Goal: Task Accomplishment & Management: Use online tool/utility

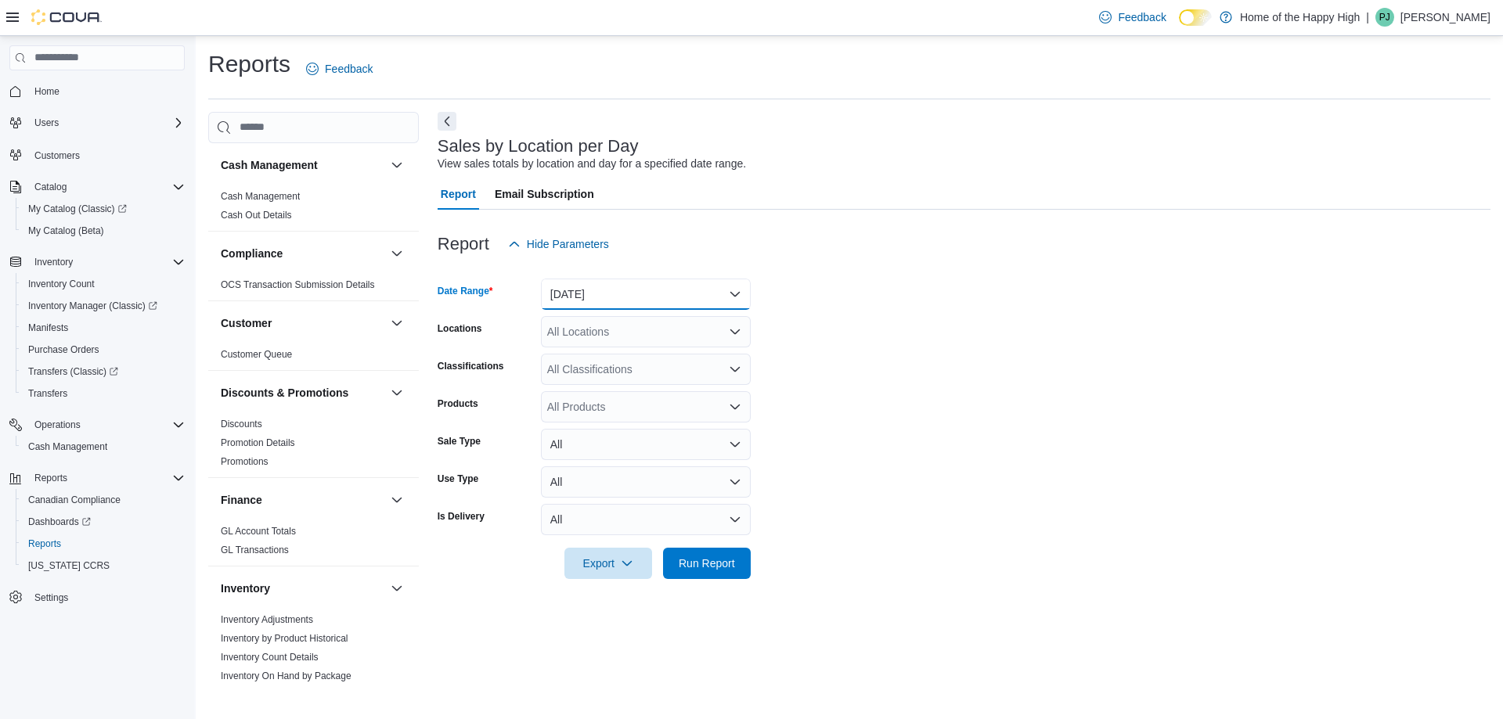
click at [589, 308] on button "[DATE]" at bounding box center [646, 294] width 210 height 31
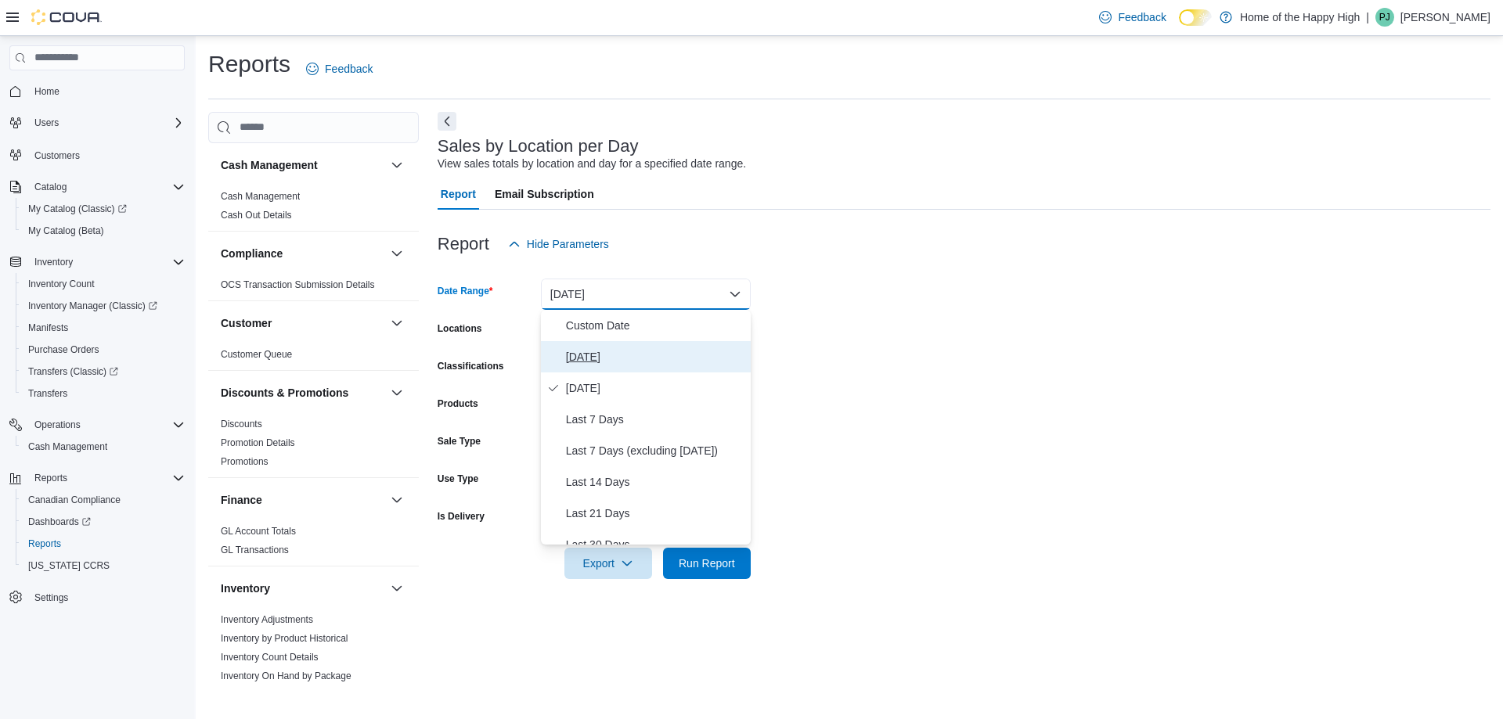
click at [597, 358] on span "[DATE]" at bounding box center [655, 357] width 178 height 19
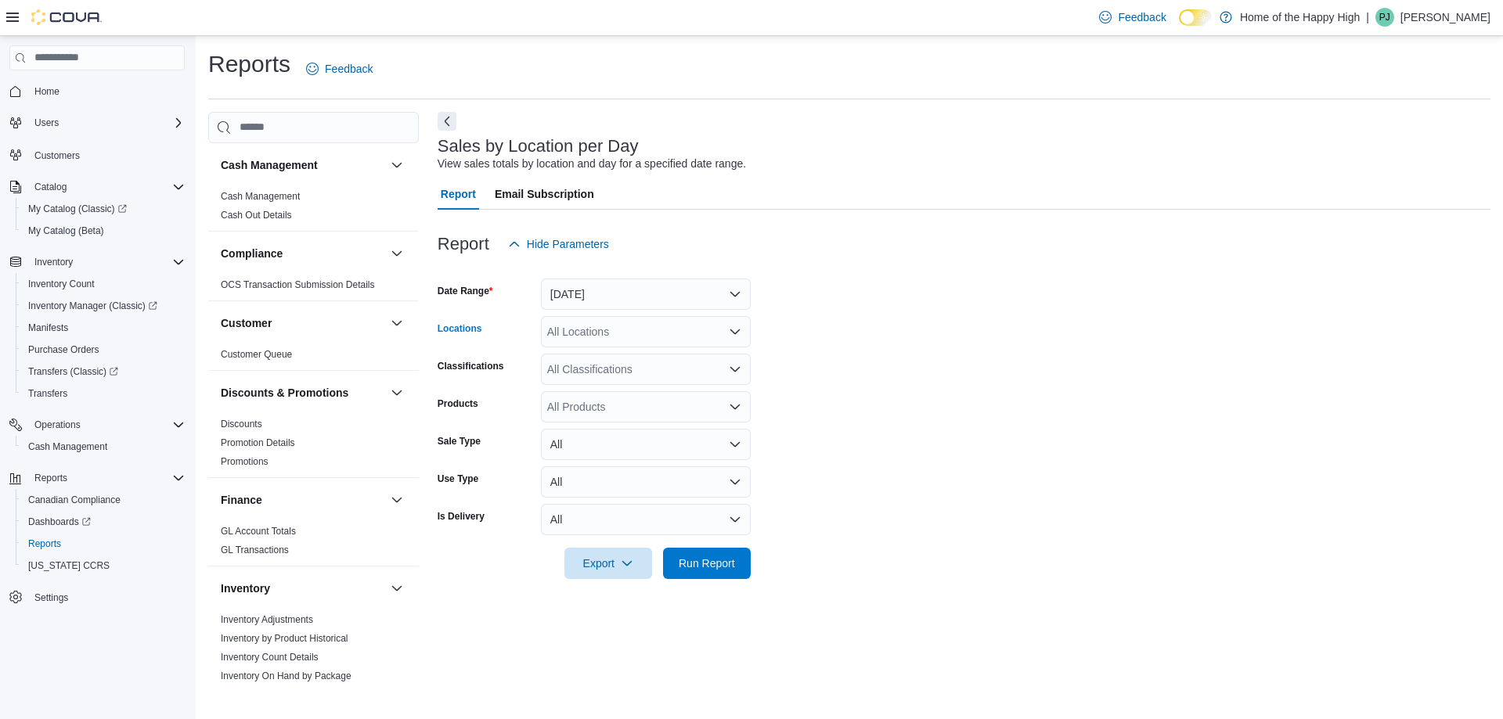
click at [587, 328] on div "All Locations" at bounding box center [646, 331] width 210 height 31
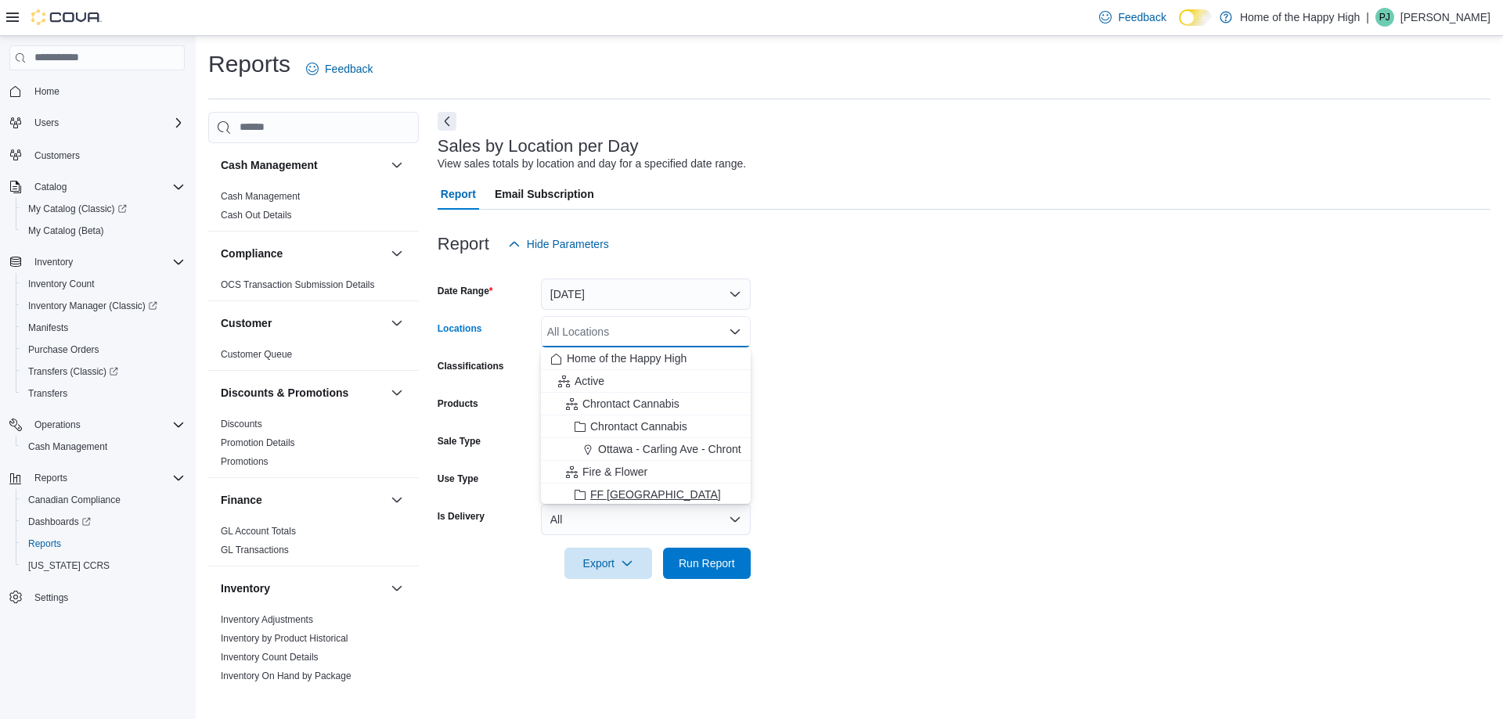
click at [616, 501] on span "FF [GEOGRAPHIC_DATA]" at bounding box center [655, 495] width 131 height 16
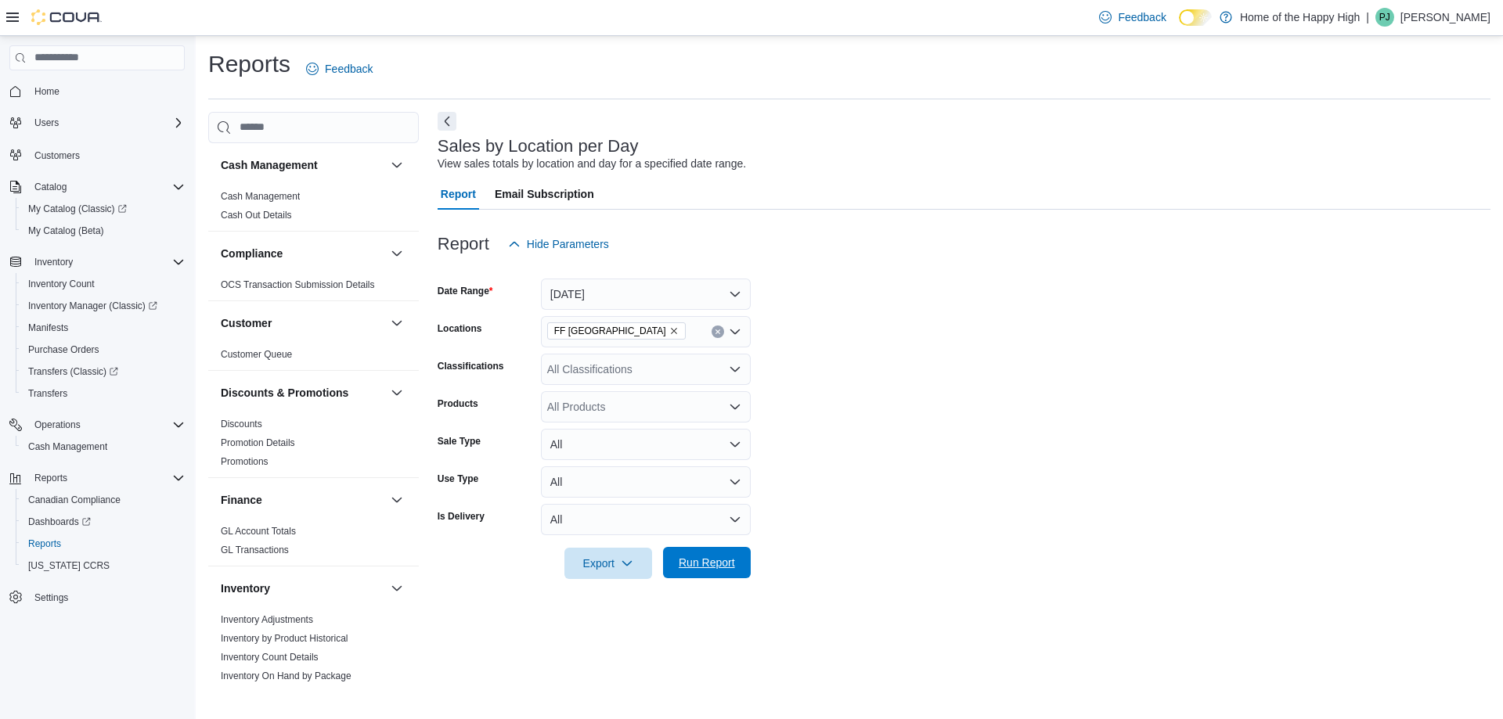
click at [688, 560] on span "Run Report" at bounding box center [707, 563] width 56 height 16
click at [445, 117] on button "Next" at bounding box center [447, 120] width 19 height 19
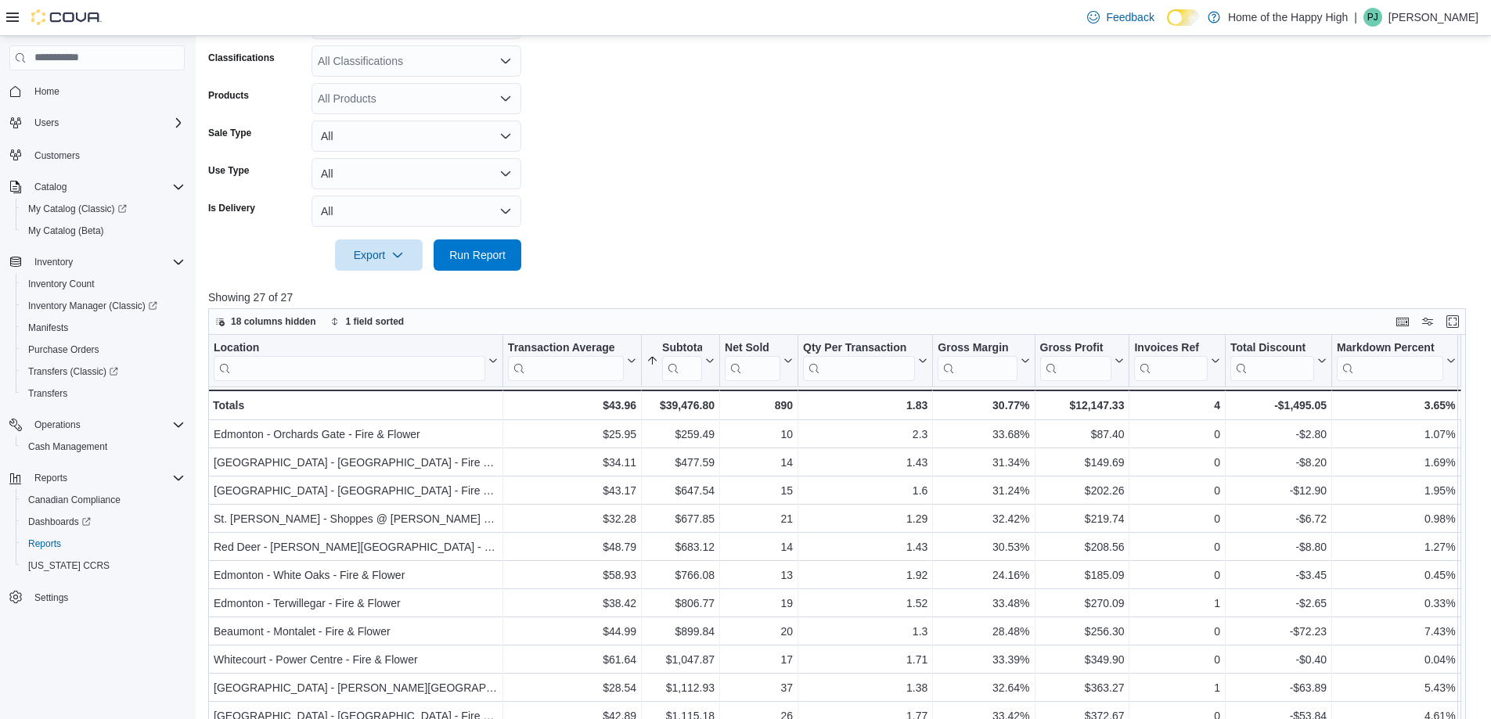
scroll to position [485, 0]
